Goal: Task Accomplishment & Management: Use online tool/utility

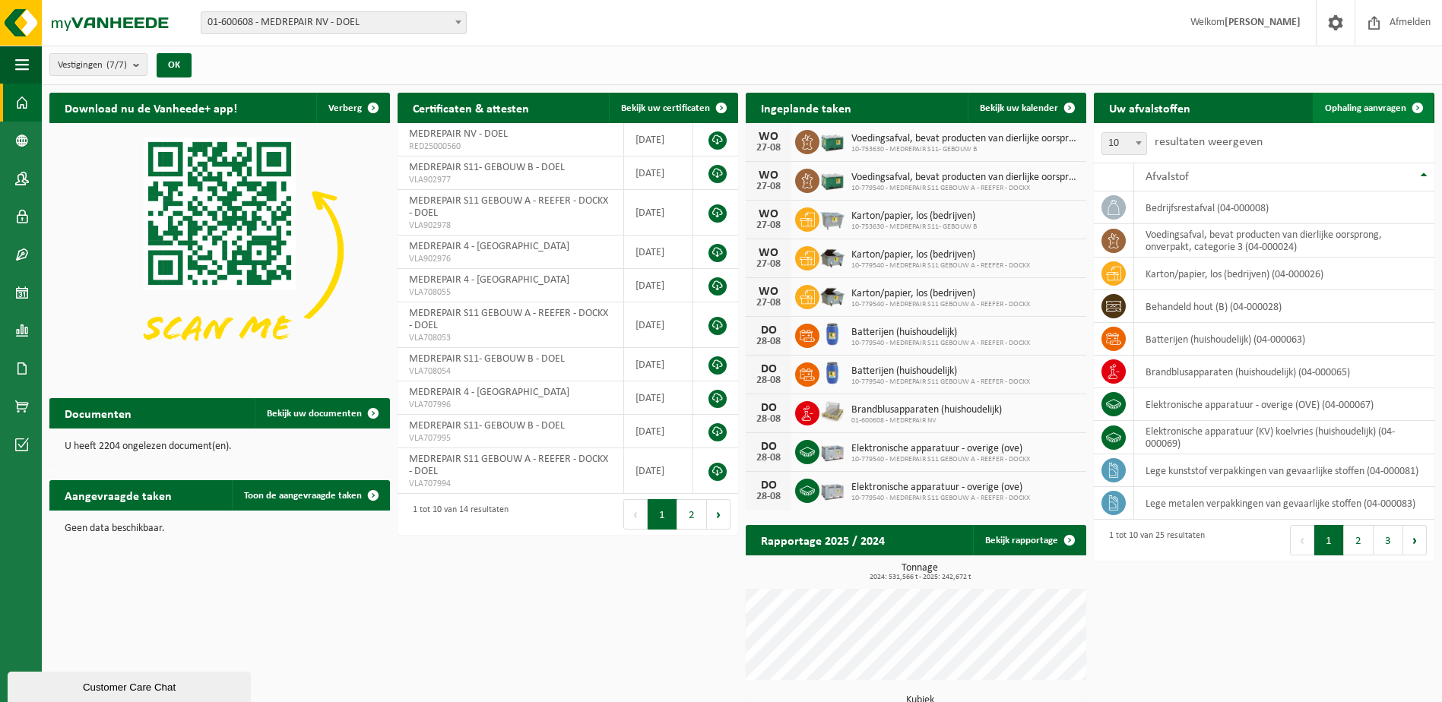
click at [1356, 108] on span "Ophaling aanvragen" at bounding box center [1365, 108] width 81 height 10
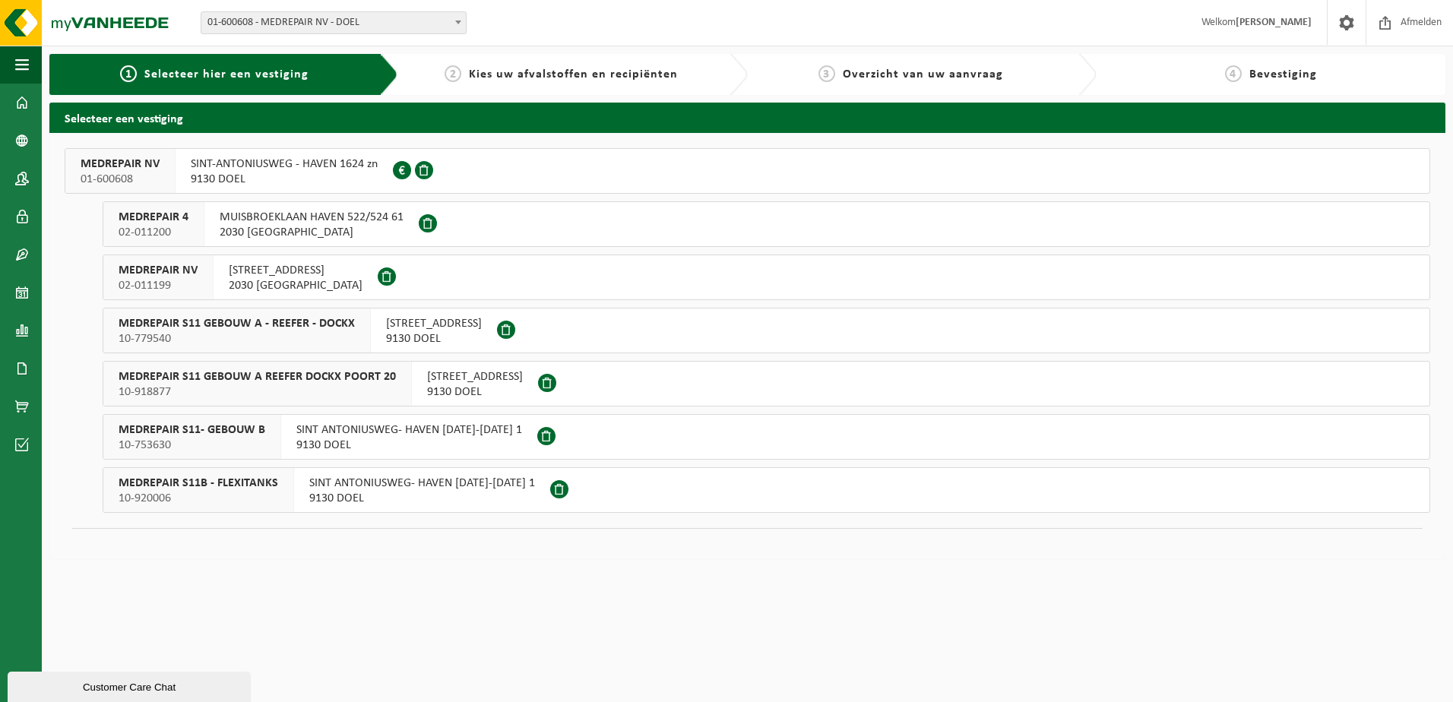
click at [268, 375] on span "MEDREPAIR S11 GEBOUW A REEFER DOCKX POORT 20" at bounding box center [257, 376] width 277 height 15
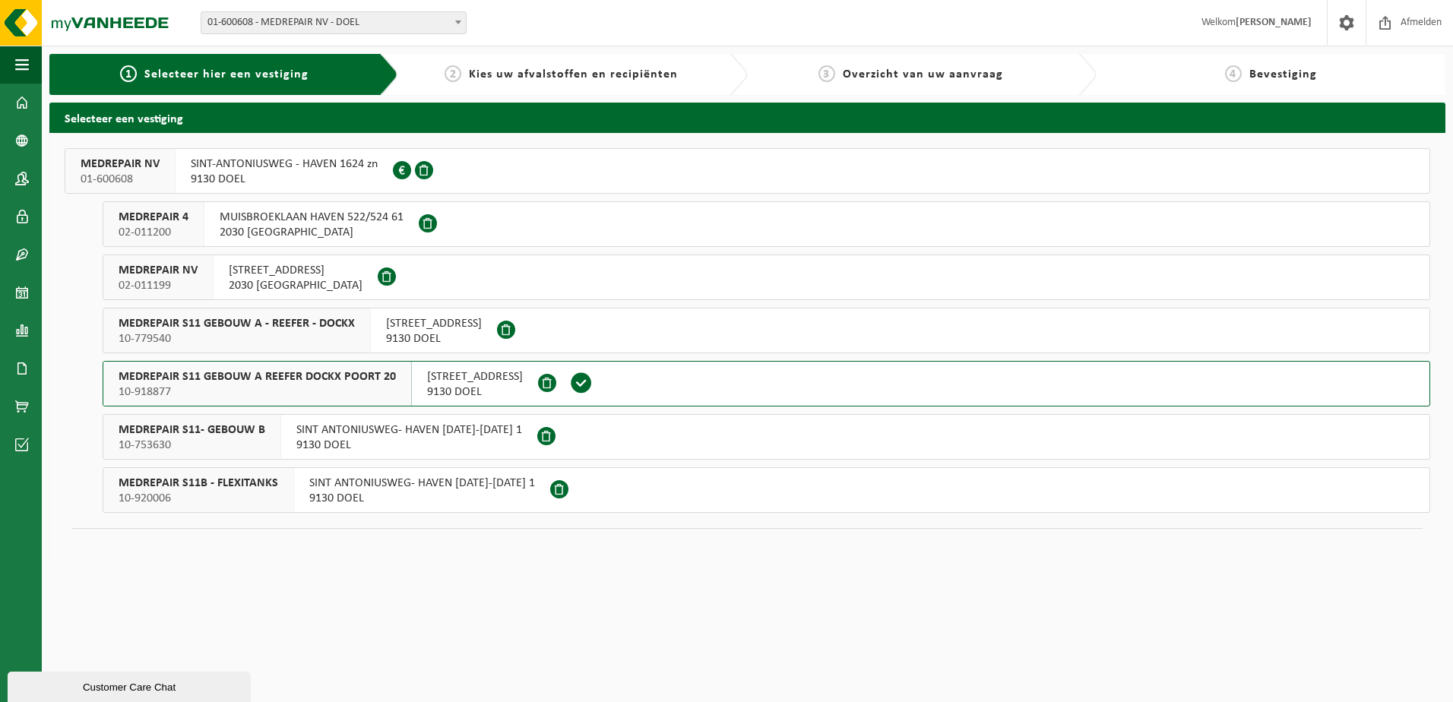
click at [274, 324] on span "MEDREPAIR S11 GEBOUW A - REEFER - DOCKX" at bounding box center [237, 323] width 236 height 15
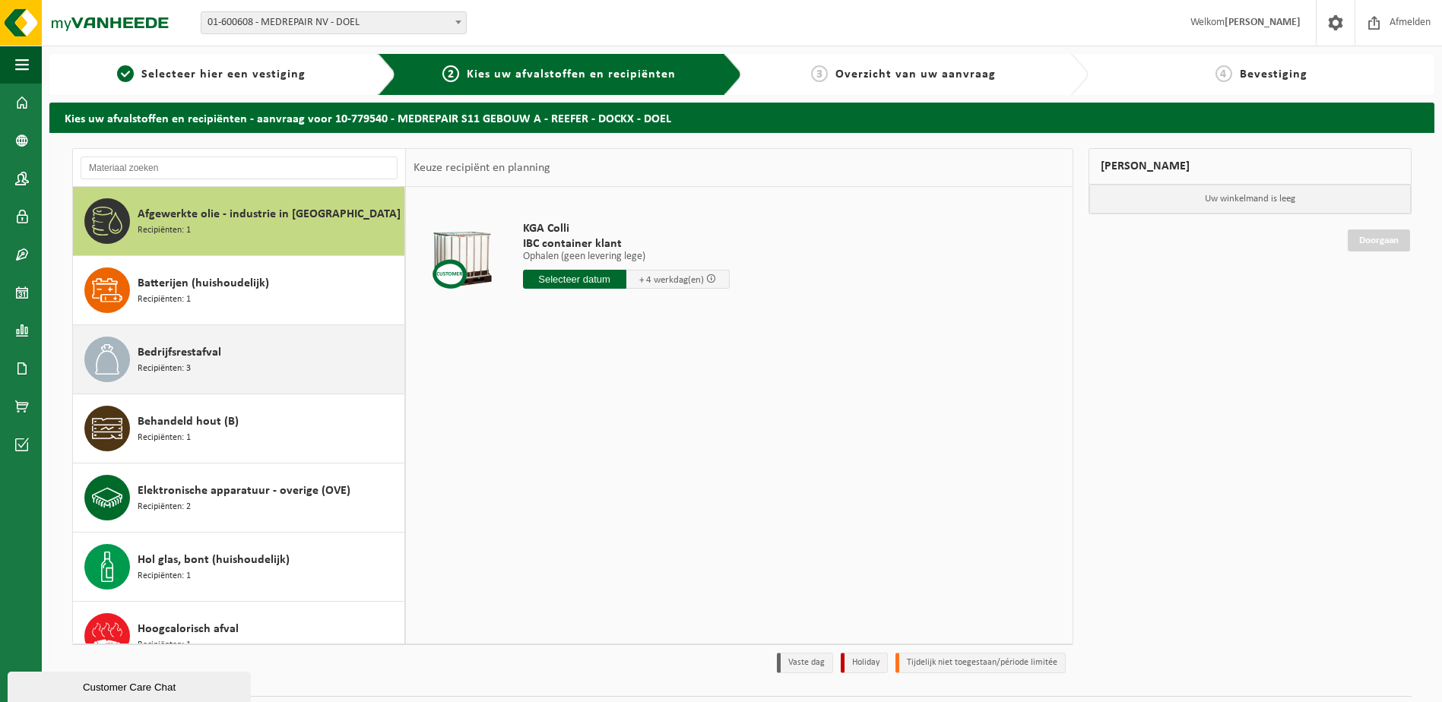
click at [201, 367] on div "Bedrijfsrestafval Recipiënten: 3" at bounding box center [269, 360] width 263 height 46
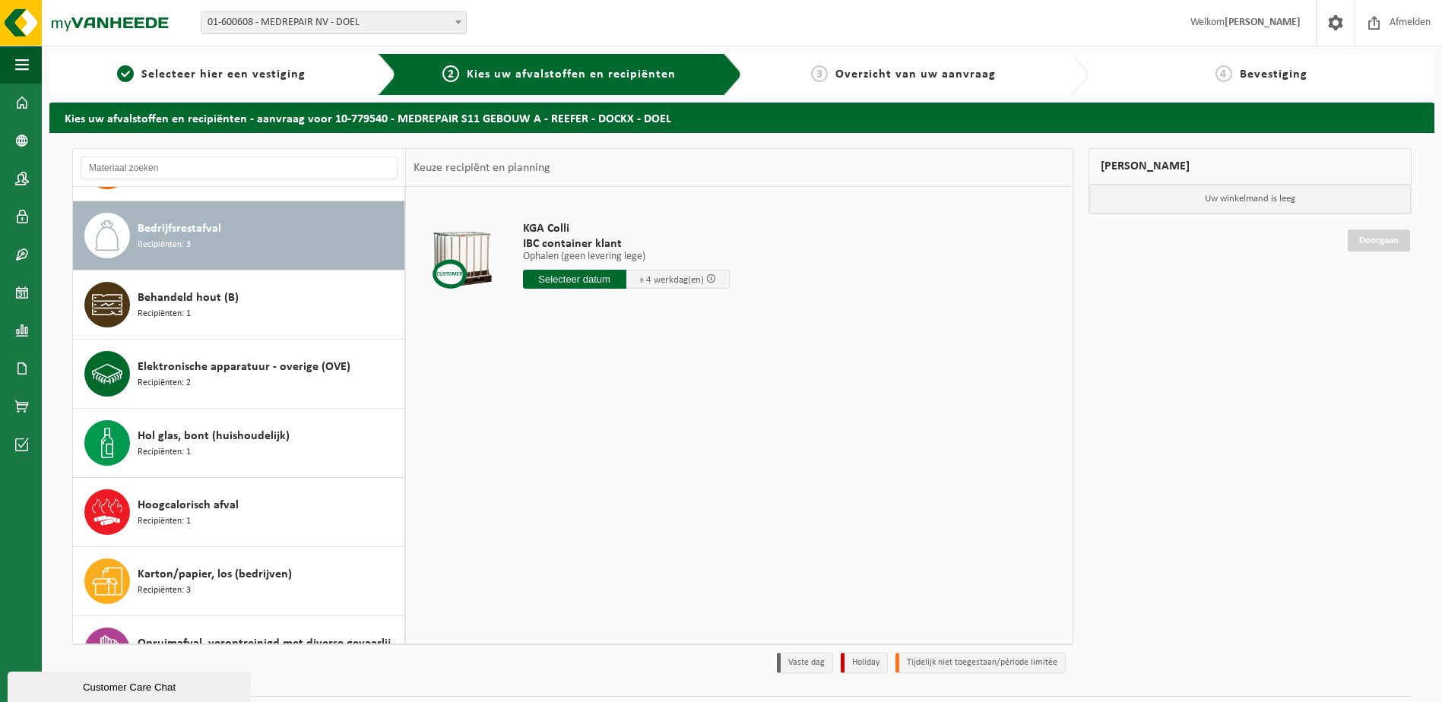
scroll to position [138, 0]
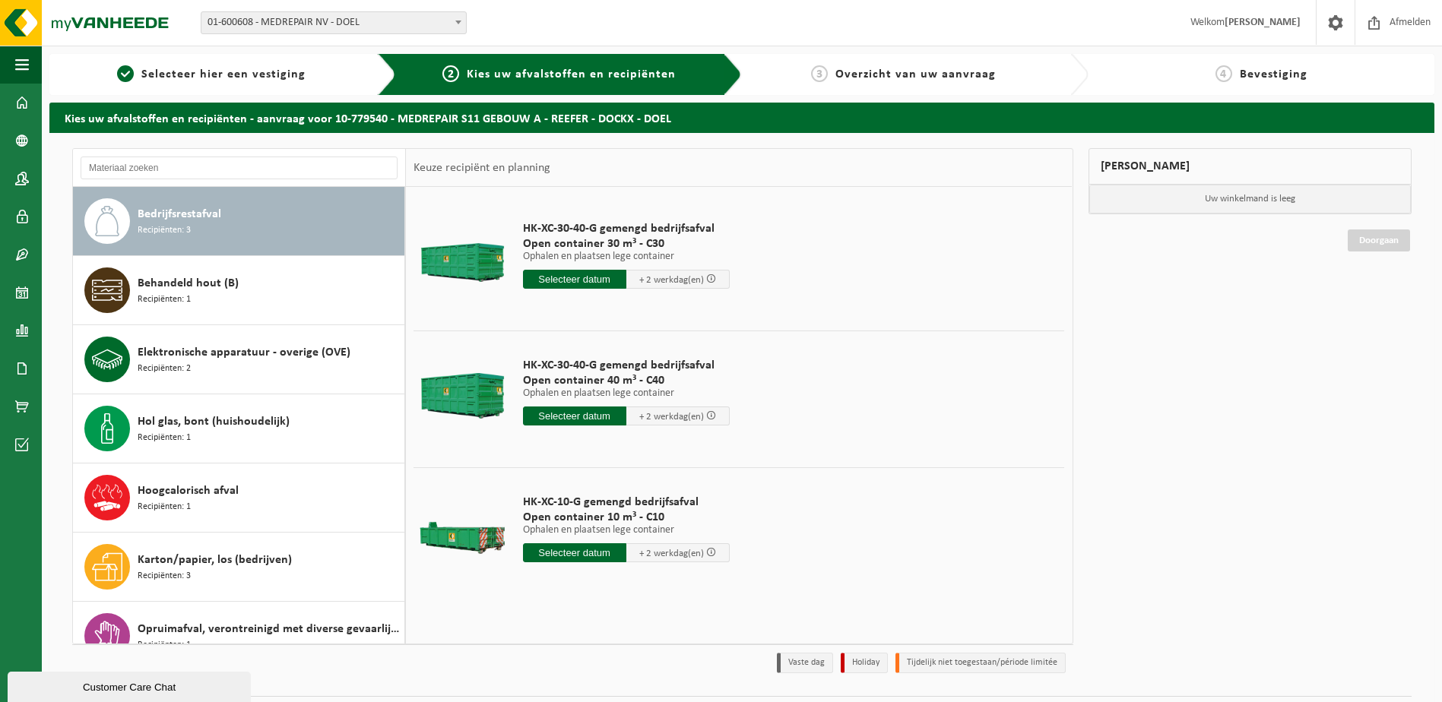
click at [595, 417] on input "text" at bounding box center [574, 416] width 103 height 19
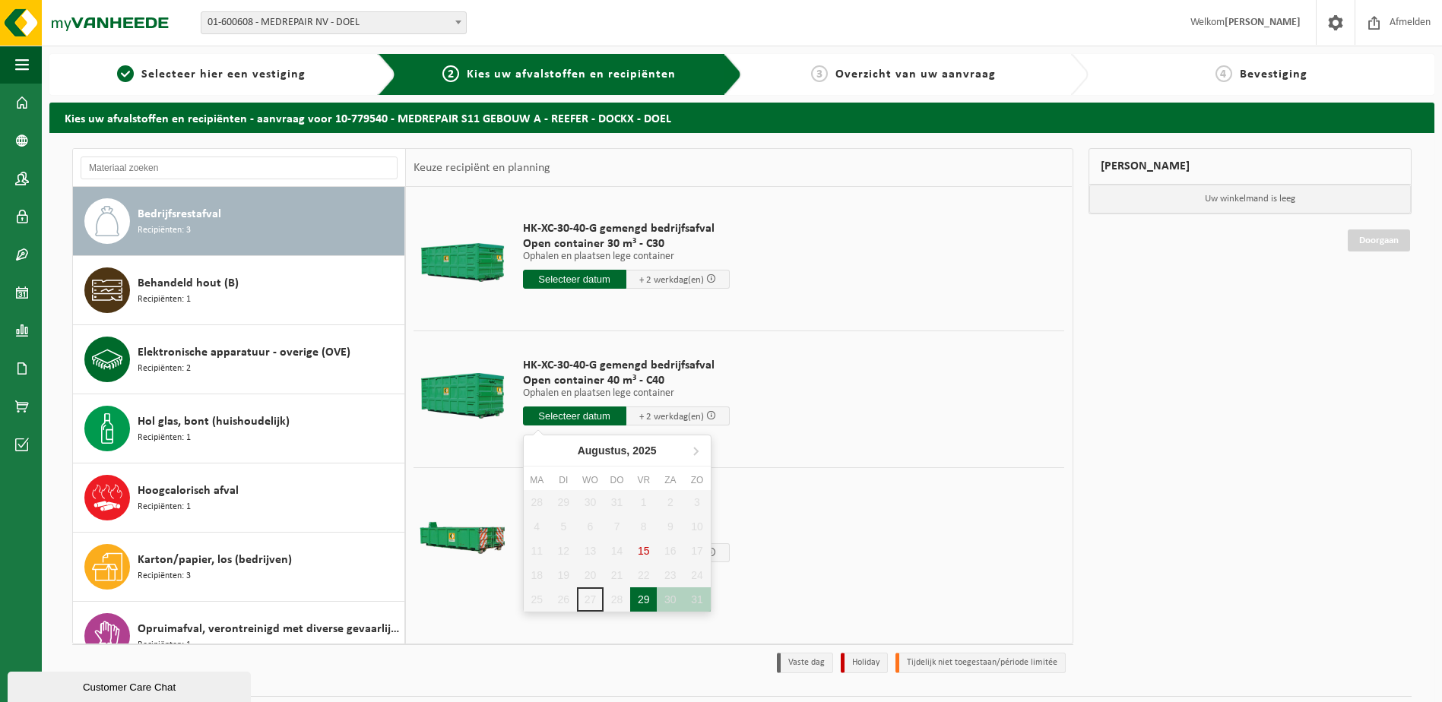
click at [644, 600] on div "29" at bounding box center [643, 600] width 27 height 24
type input "Van 2025-08-29"
type input "2025-08-29"
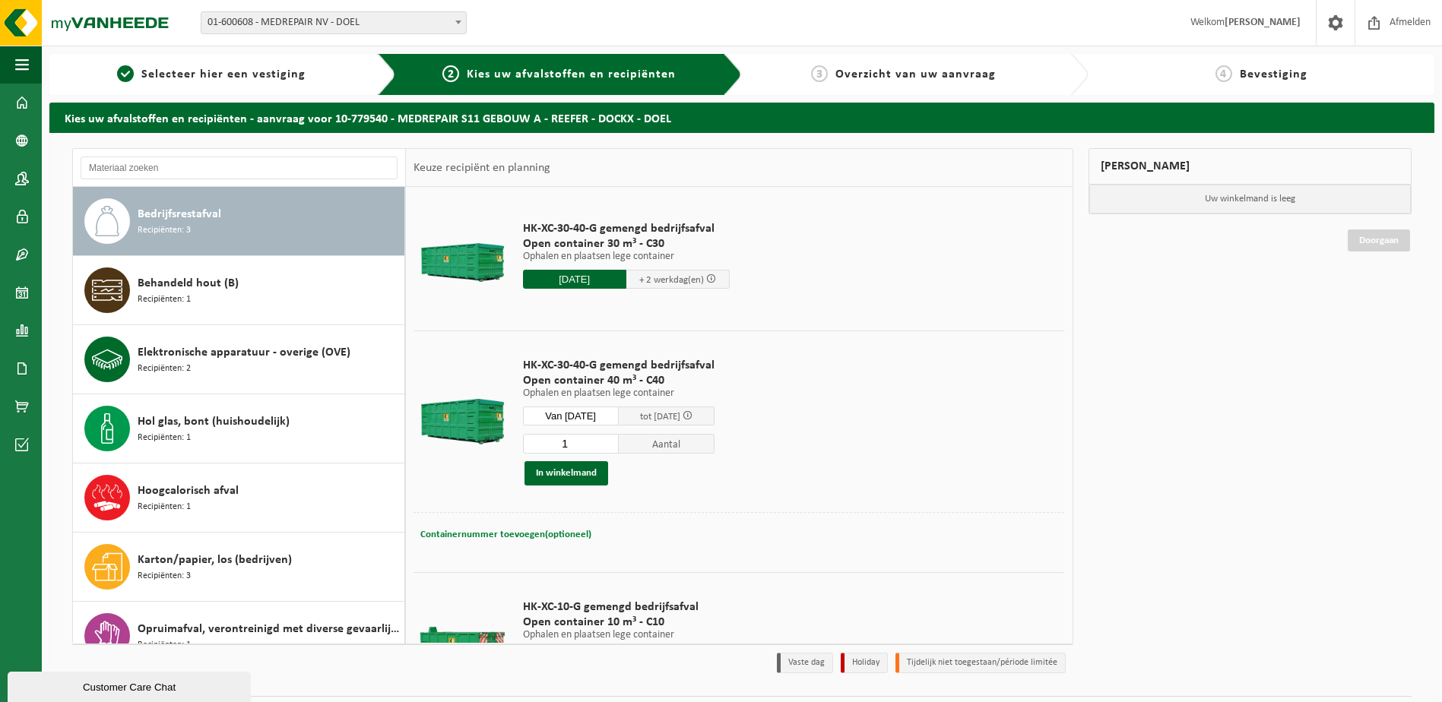
click at [510, 532] on span "Containernummer toevoegen(optioneel)" at bounding box center [505, 535] width 171 height 10
click at [499, 538] on input "text" at bounding box center [633, 534] width 318 height 21
type input "C40-1165"
click at [582, 474] on button "In winkelmand" at bounding box center [566, 473] width 84 height 24
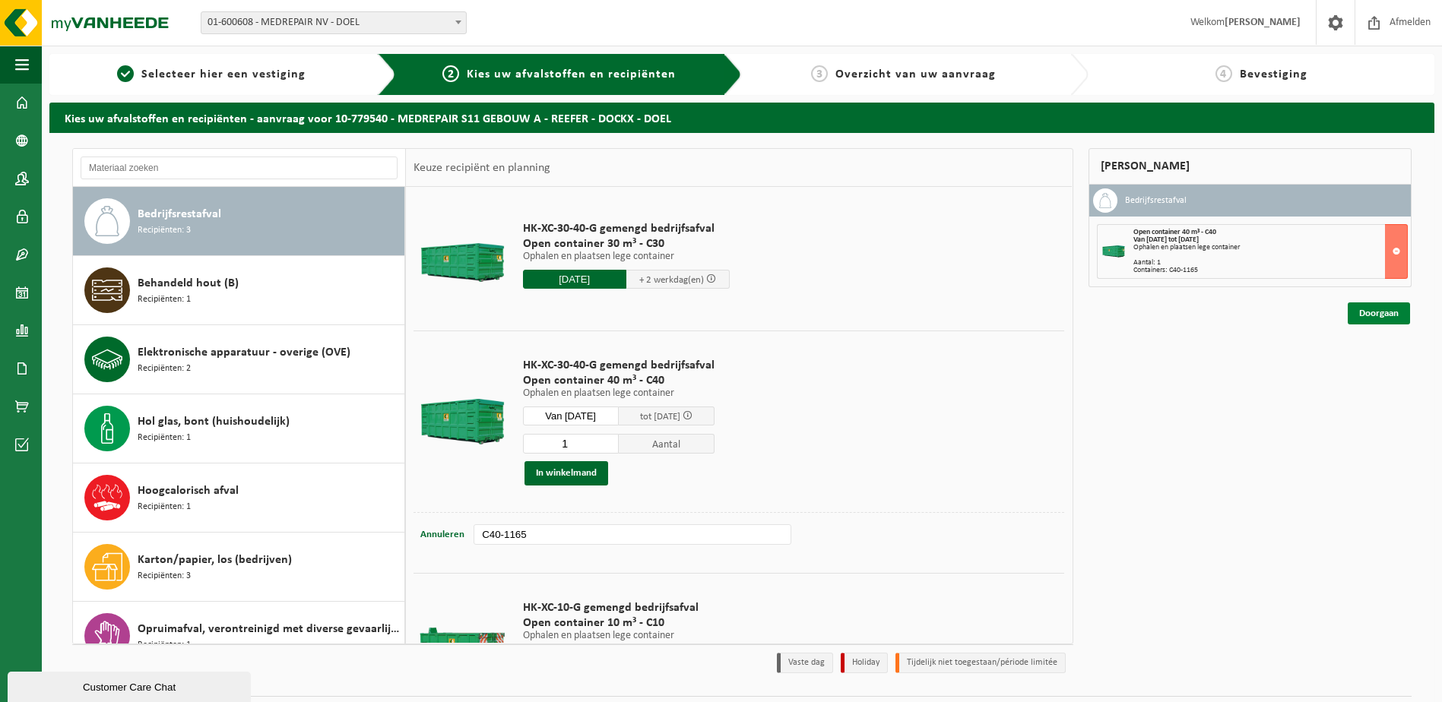
click at [1354, 309] on link "Doorgaan" at bounding box center [1379, 314] width 62 height 22
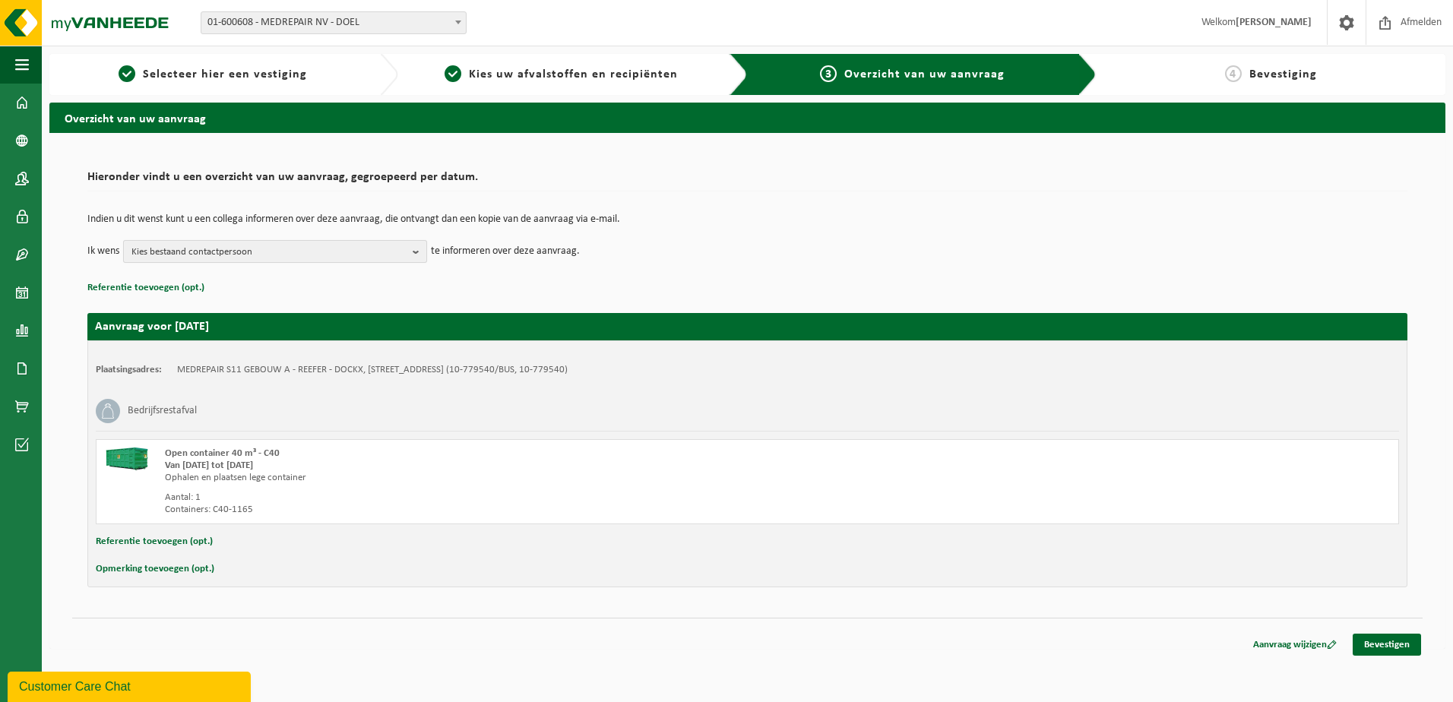
click at [179, 256] on span "Kies bestaand contactpersoon" at bounding box center [268, 252] width 275 height 23
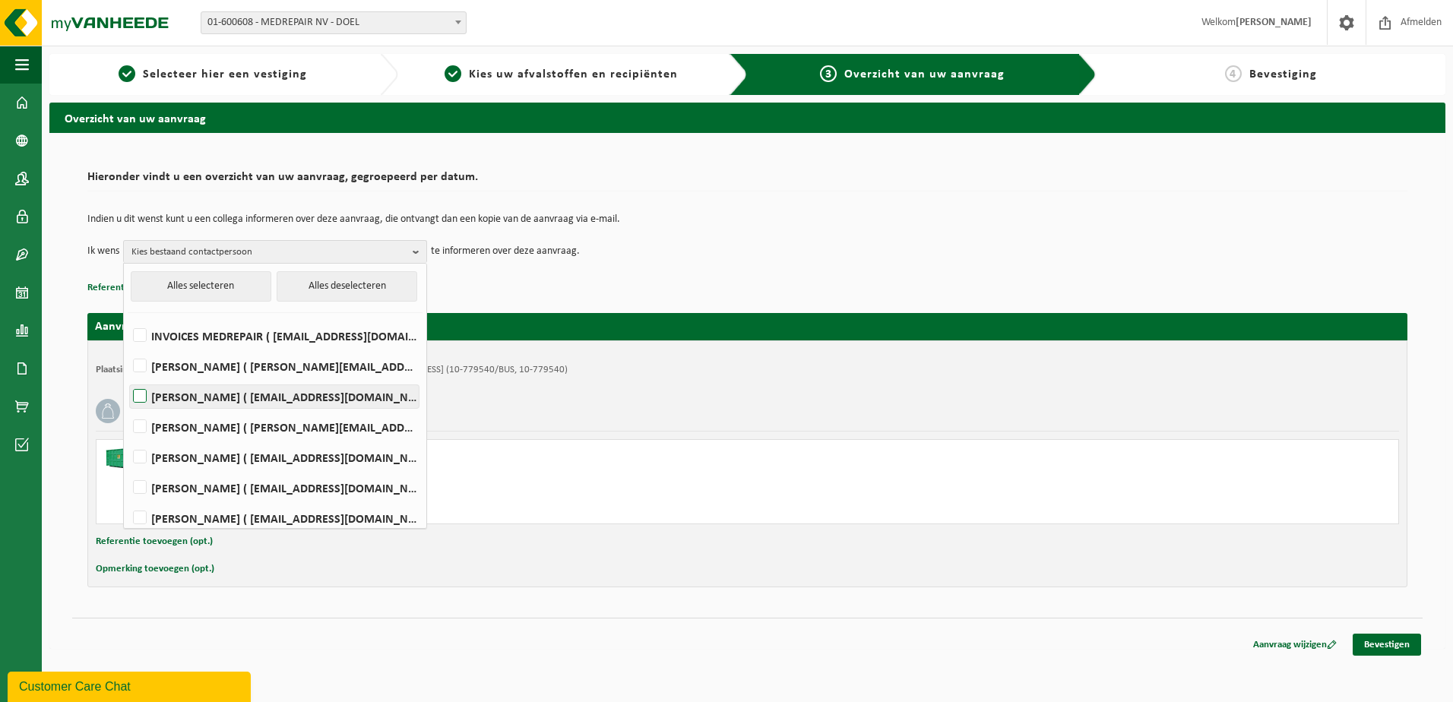
click at [141, 399] on label "PETER DE CEUSTER ( pdeceuster@medrepair.eu )" at bounding box center [274, 396] width 289 height 23
click at [128, 378] on input "PETER DE CEUSTER ( pdeceuster@medrepair.eu )" at bounding box center [127, 377] width 1 height 1
checkbox input "true"
click at [148, 518] on label "JOHAN MEYS ( johan.meys@medrepair.eu )" at bounding box center [274, 518] width 289 height 23
click at [128, 499] on input "JOHAN MEYS ( johan.meys@medrepair.eu )" at bounding box center [127, 499] width 1 height 1
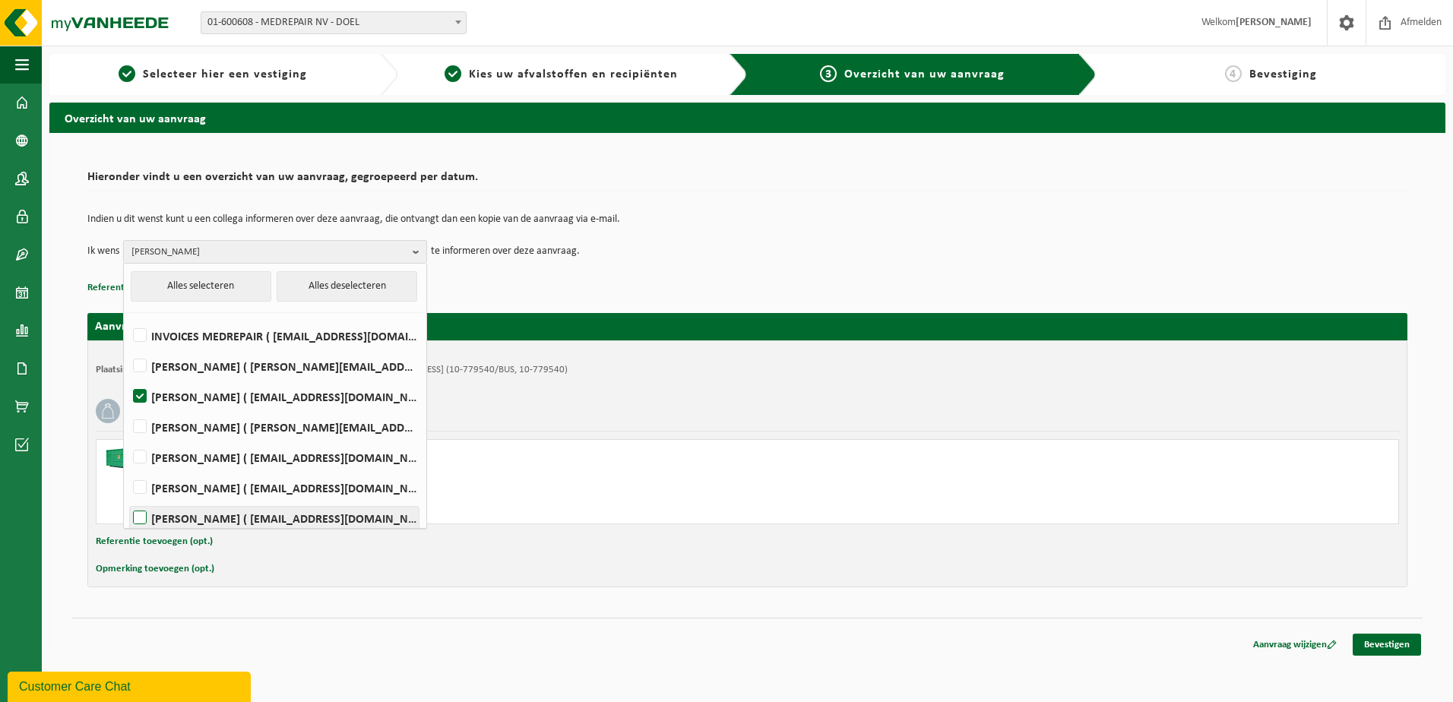
checkbox input "true"
click at [87, 287] on div "Hieronder vindt u een overzicht van uw aanvraag, gegroepeerd per datum. Indien …" at bounding box center [747, 375] width 1351 height 455
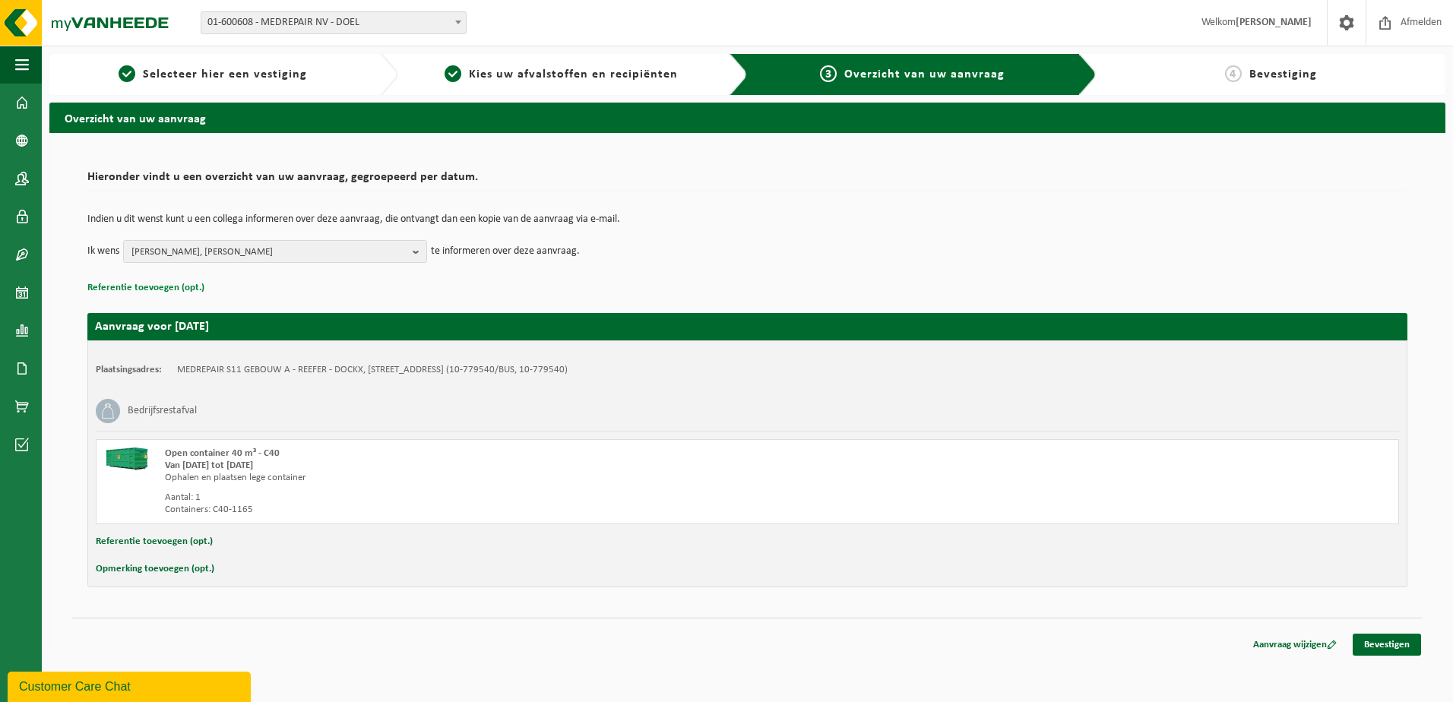
click at [123, 283] on button "Referentie toevoegen (opt.)" at bounding box center [145, 288] width 117 height 20
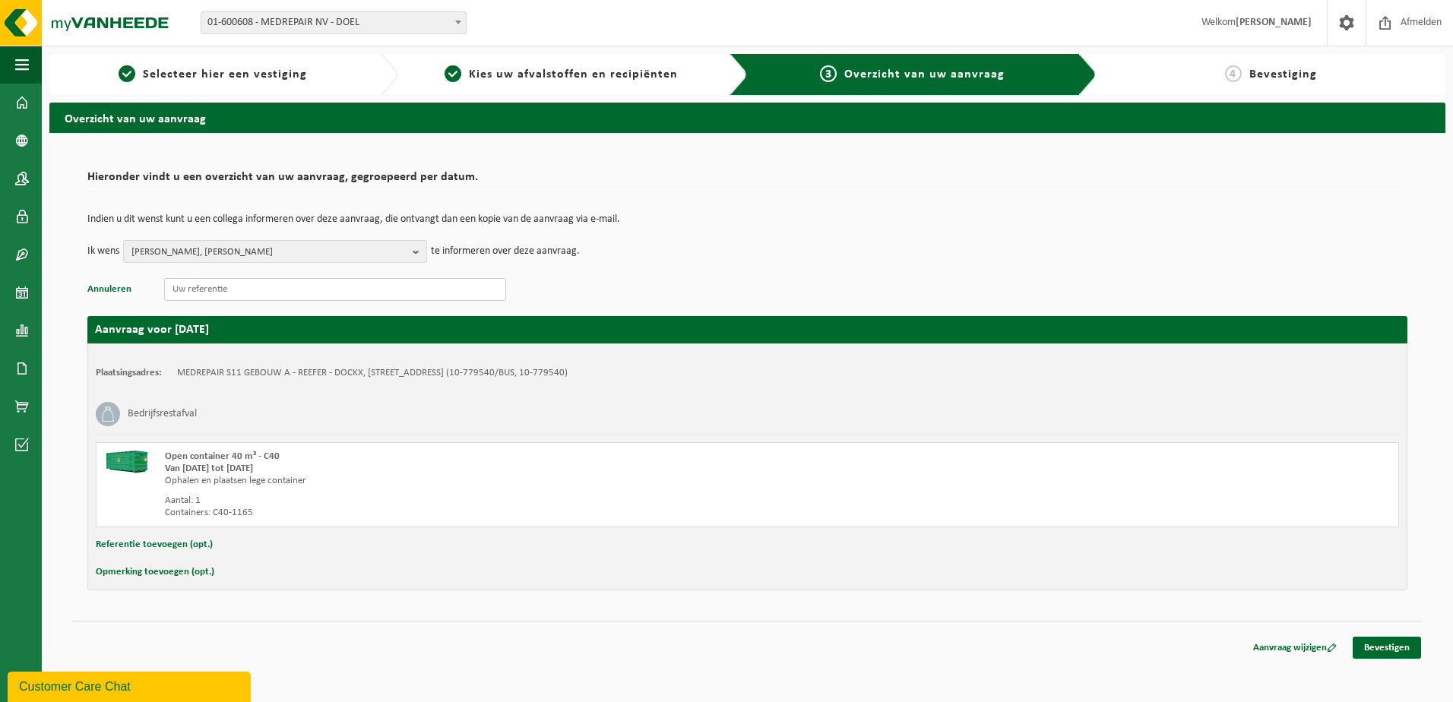
click at [179, 288] on input "text" at bounding box center [335, 289] width 342 height 23
paste input "S11TD.D2133.270820250904"
type input "S11TD.D2133.270820250904"
click at [163, 541] on button "Referentie toevoegen (opt.)" at bounding box center [154, 545] width 117 height 20
click at [194, 541] on input "text" at bounding box center [777, 546] width 1214 height 23
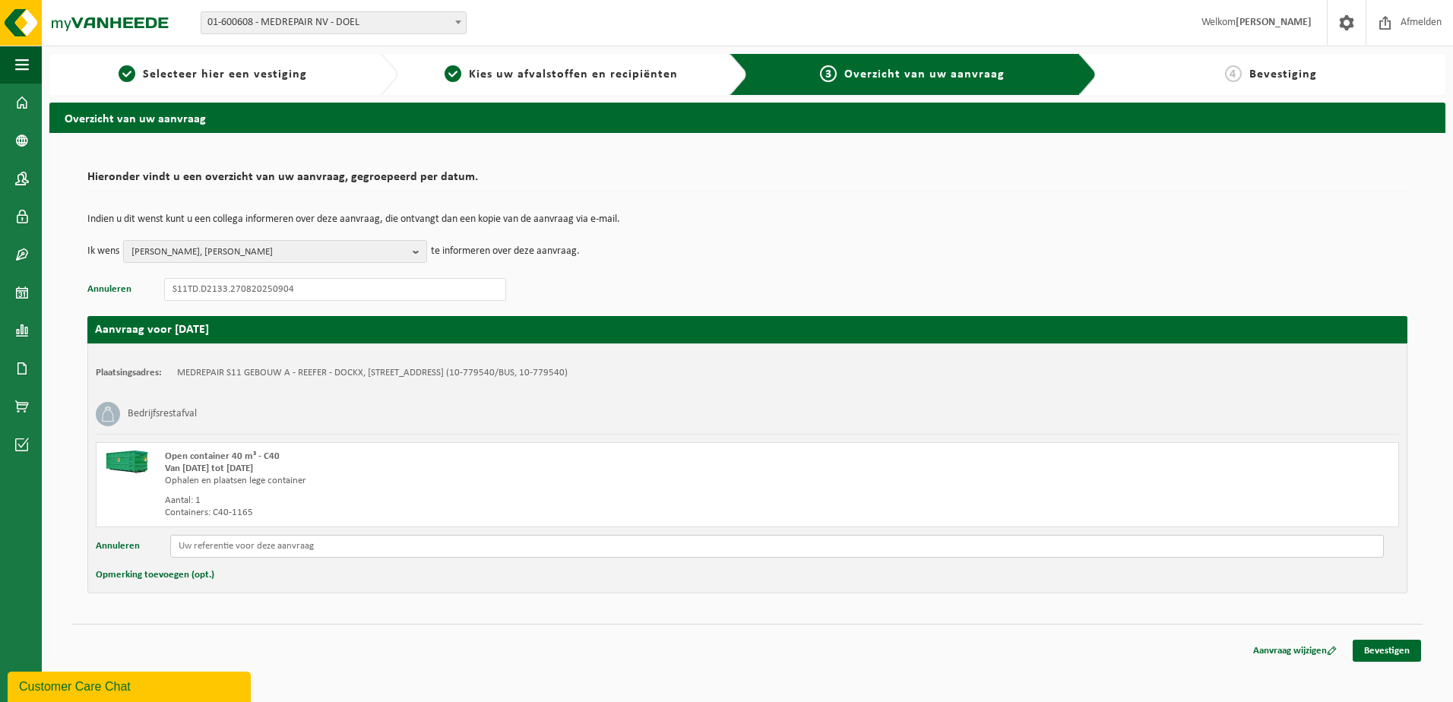
paste input "S11TD.D2133.270820250904"
type input "S11TD.D2133.270820250904"
click at [173, 575] on button "Opmerking toevoegen (opt.)" at bounding box center [155, 575] width 119 height 20
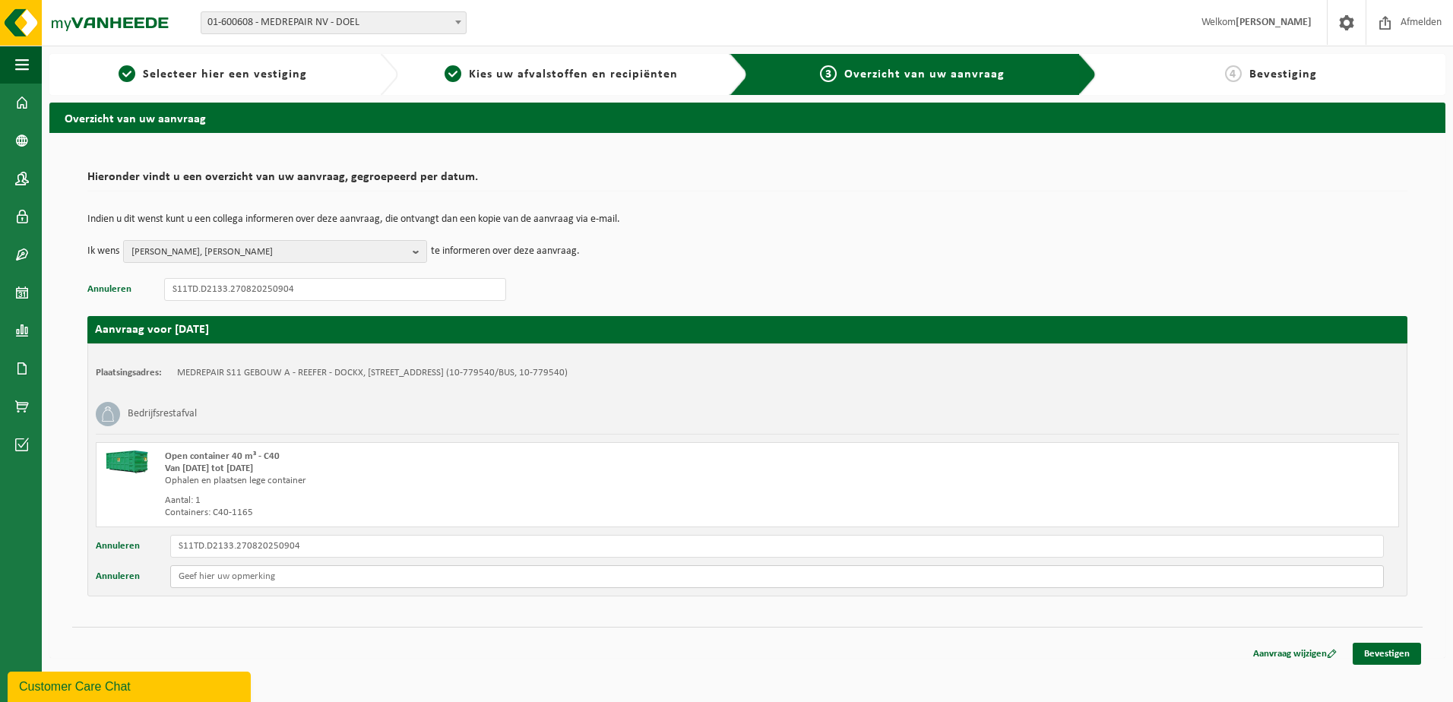
click at [177, 575] on input "text" at bounding box center [777, 576] width 1214 height 23
type input "S11 A aan Foamcabine."
click at [1373, 651] on link "Bevestigen" at bounding box center [1387, 654] width 68 height 22
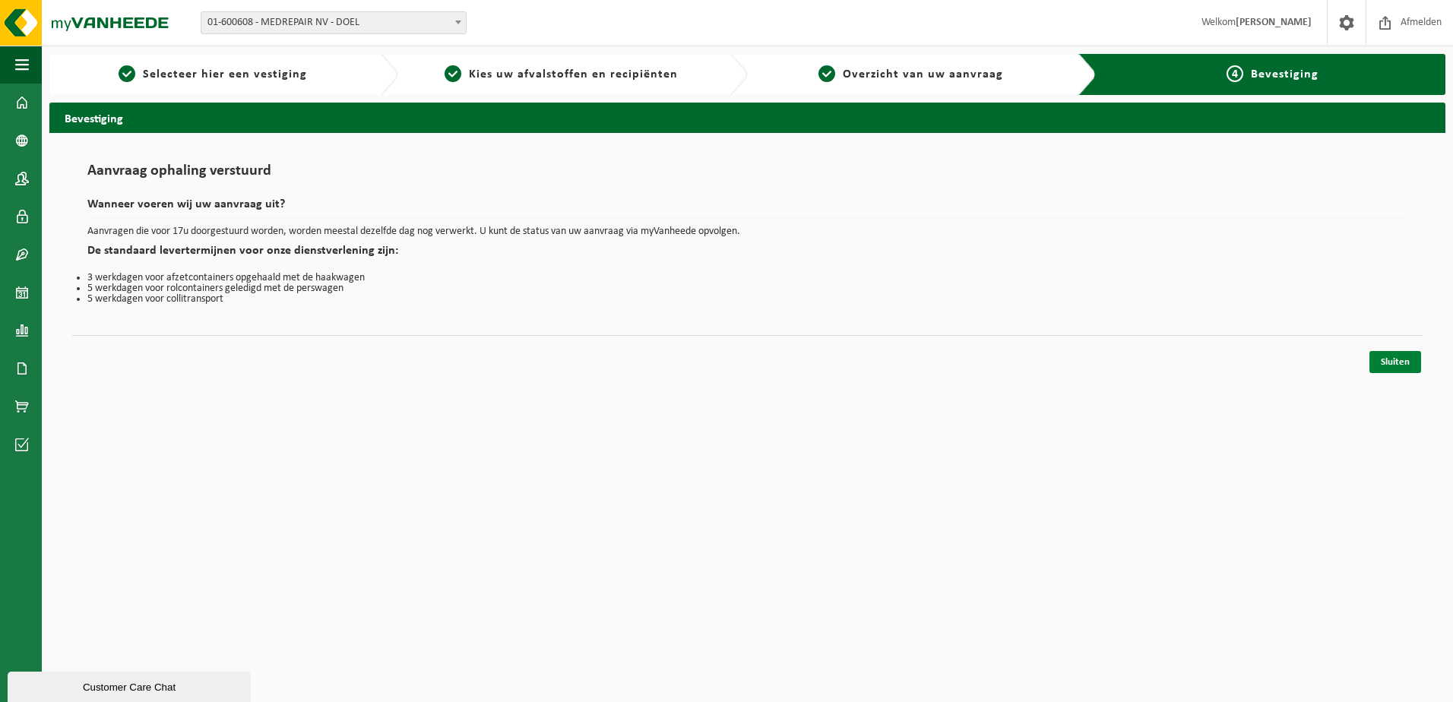
click at [1402, 362] on link "Sluiten" at bounding box center [1396, 362] width 52 height 22
